Goal: Transaction & Acquisition: Download file/media

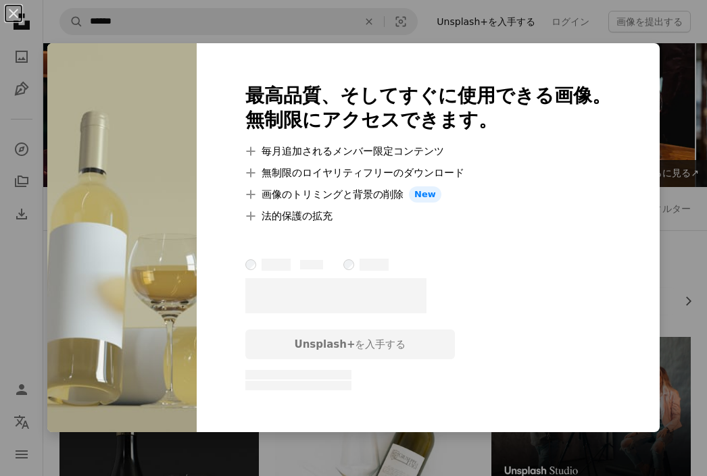
scroll to position [1457, 0]
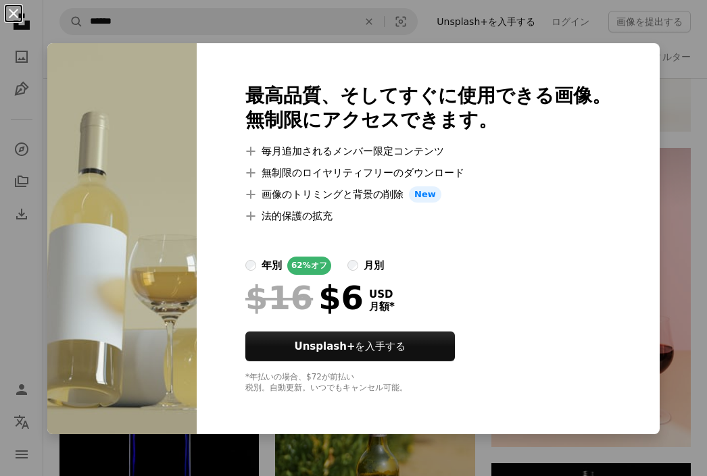
click at [14, 18] on button "An X shape" at bounding box center [13, 13] width 16 height 16
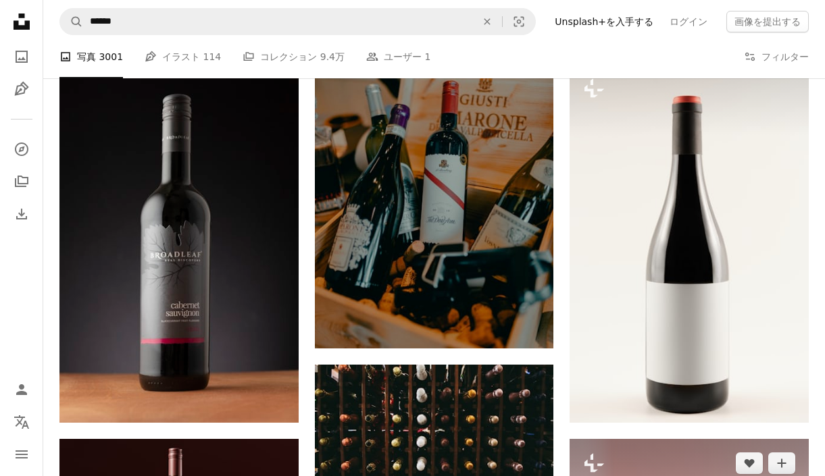
scroll to position [1365, 0]
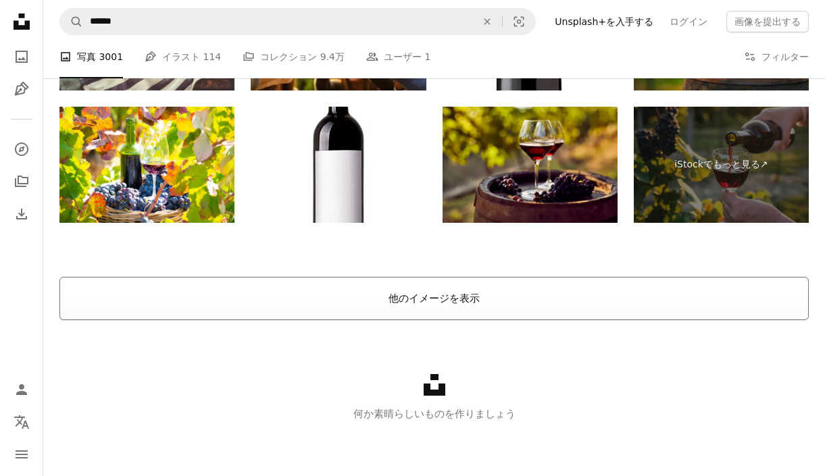
click at [500, 301] on button "他のイメージを表示" at bounding box center [433, 298] width 749 height 43
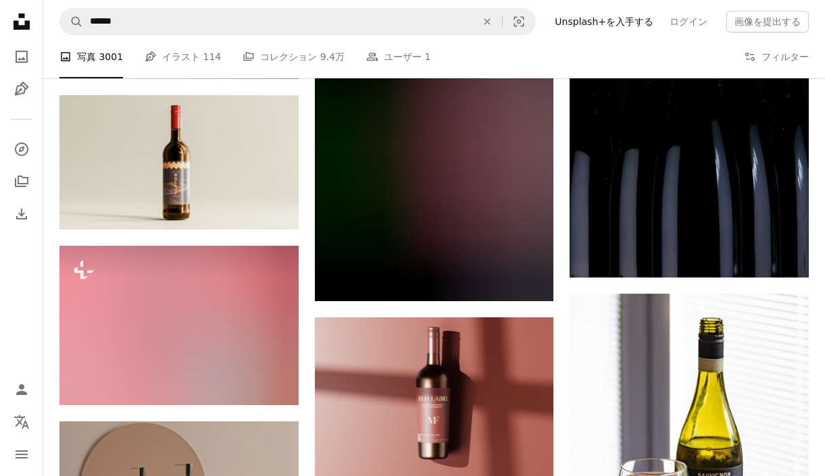
scroll to position [2458, 0]
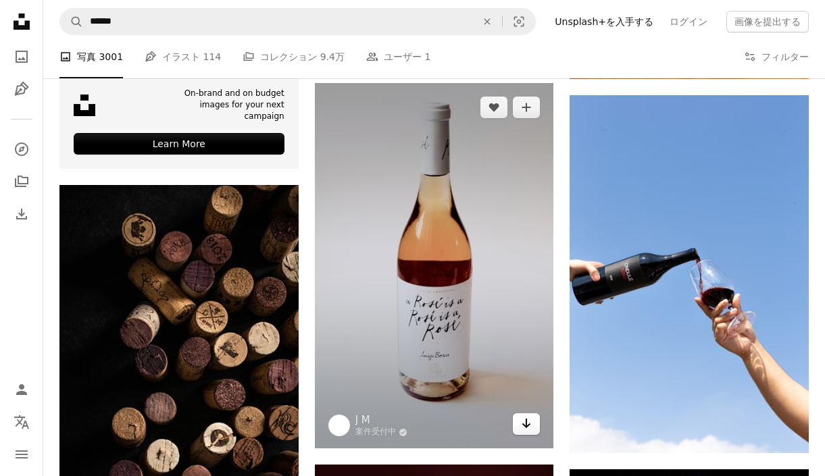
click at [532, 426] on link "Arrow pointing down" at bounding box center [526, 424] width 27 height 22
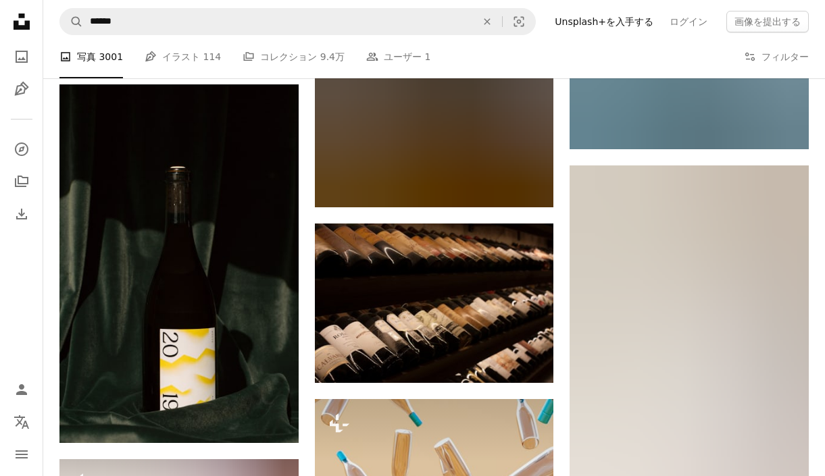
scroll to position [4528, 0]
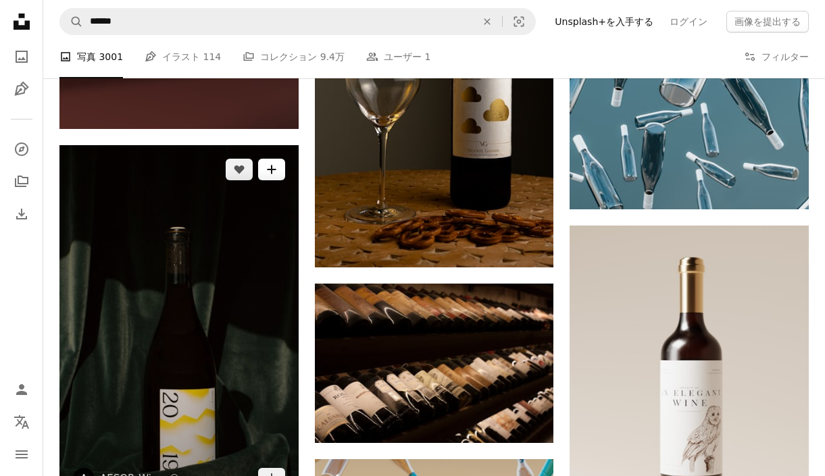
click at [277, 170] on button "A plus sign" at bounding box center [271, 170] width 27 height 22
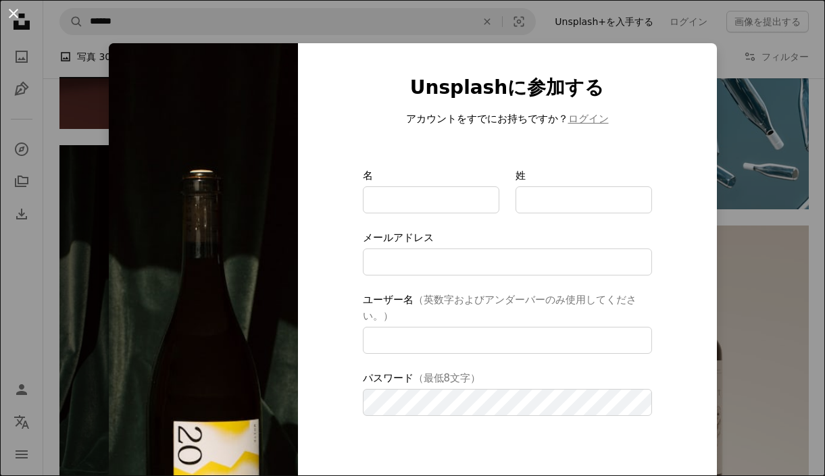
type input "**********"
click at [11, 10] on button "An X shape" at bounding box center [13, 13] width 16 height 16
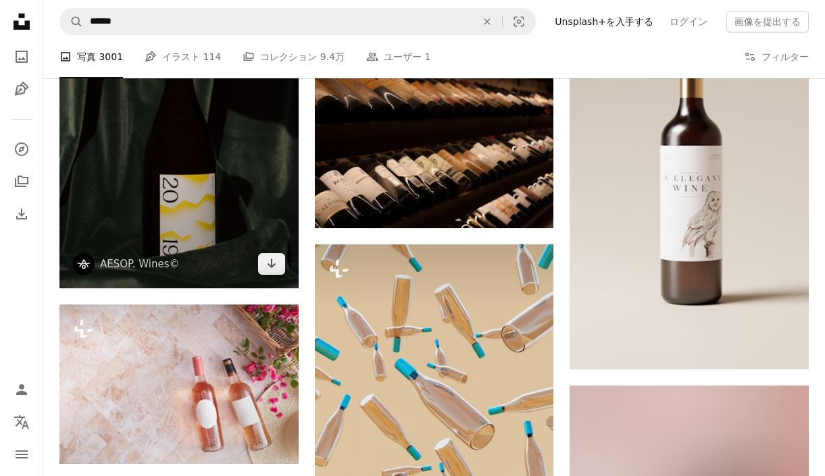
scroll to position [4745, 0]
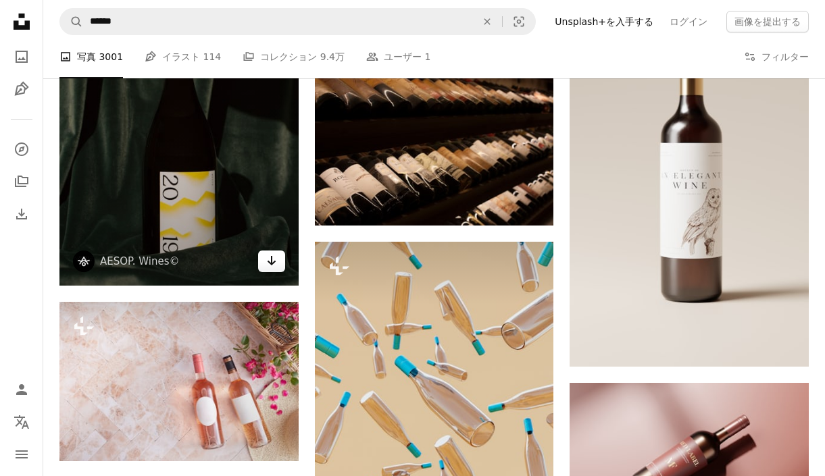
click at [268, 269] on link "Arrow pointing down" at bounding box center [271, 262] width 27 height 22
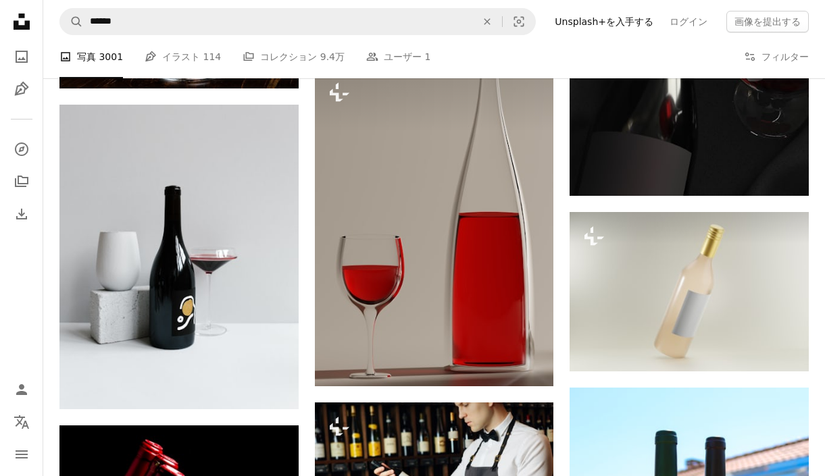
scroll to position [7446, 0]
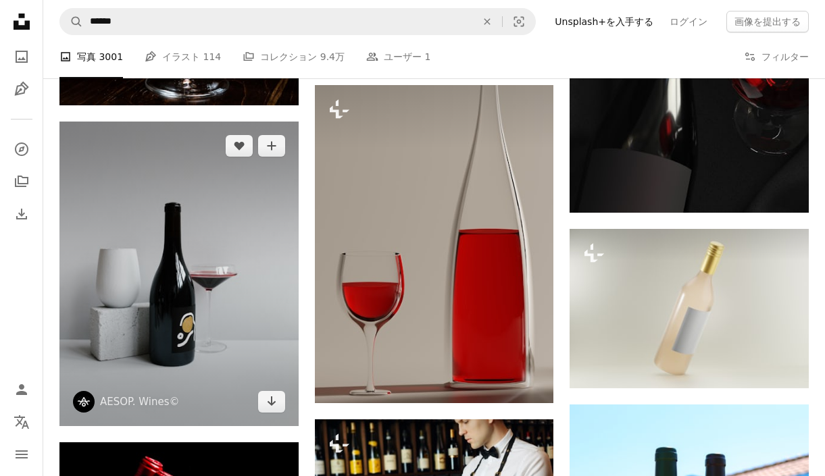
click at [272, 411] on img at bounding box center [178, 274] width 239 height 304
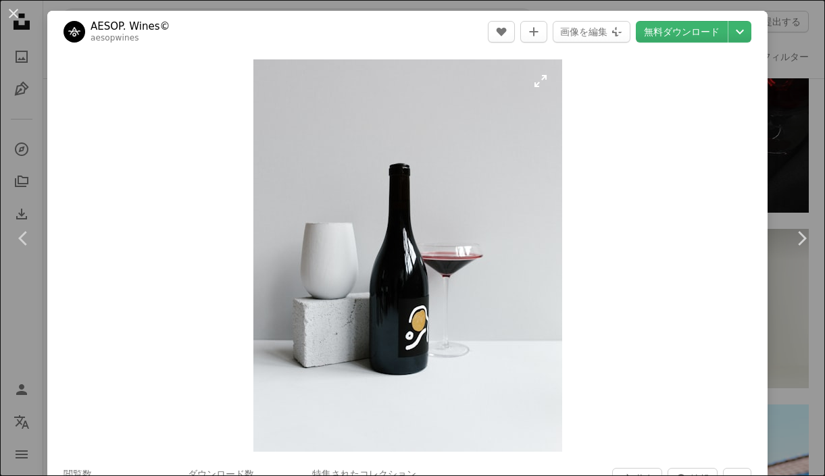
scroll to position [22, 0]
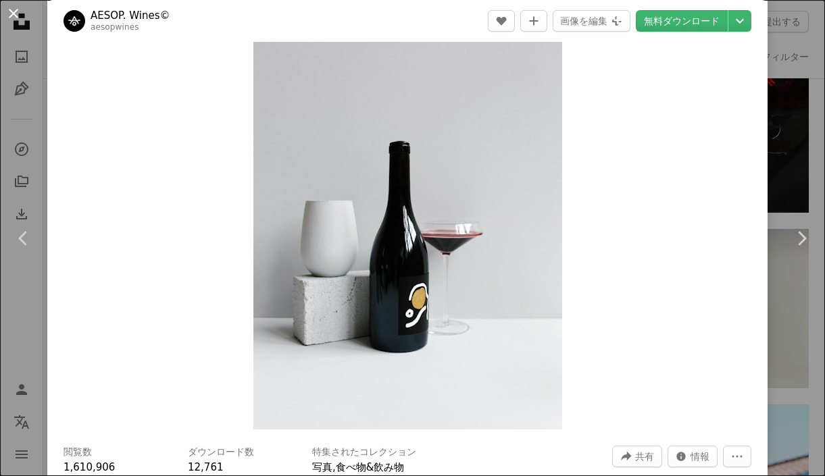
click at [20, 18] on button "An X shape" at bounding box center [13, 13] width 16 height 16
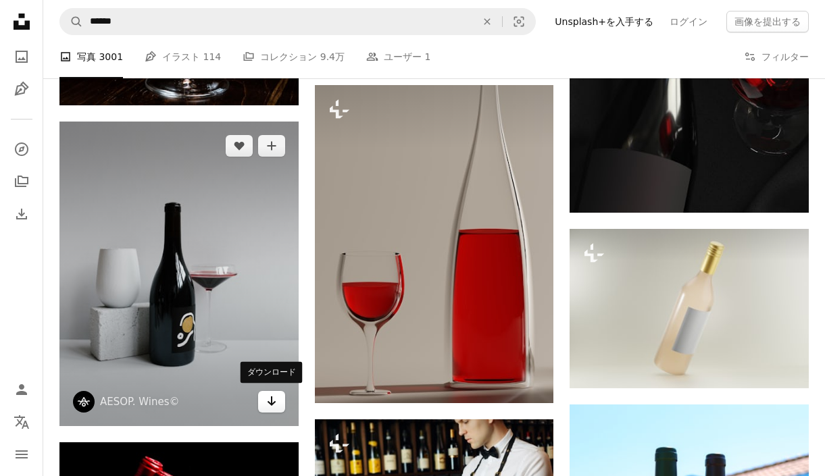
click at [268, 401] on icon "Arrow pointing down" at bounding box center [271, 401] width 11 height 16
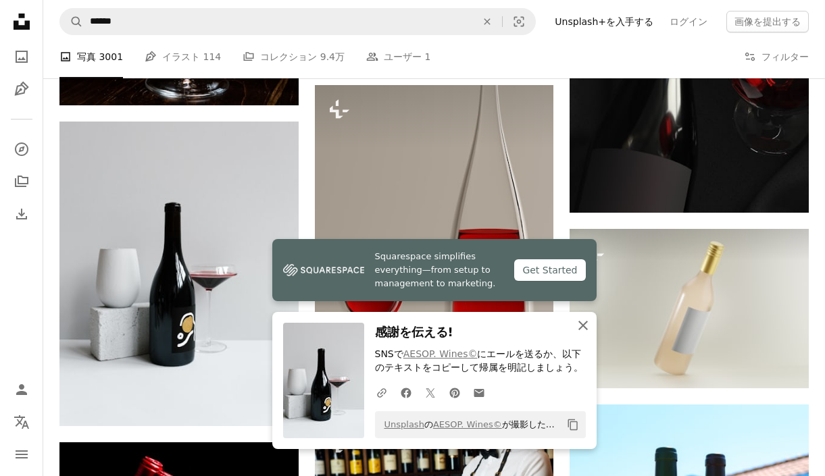
click at [583, 332] on icon "An X shape" at bounding box center [583, 326] width 16 height 16
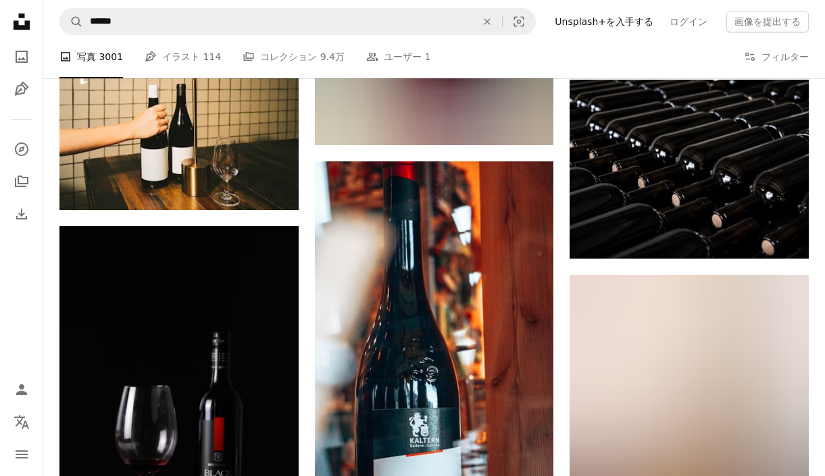
scroll to position [9889, 0]
